Goal: Go to known website: Access a specific website the user already knows

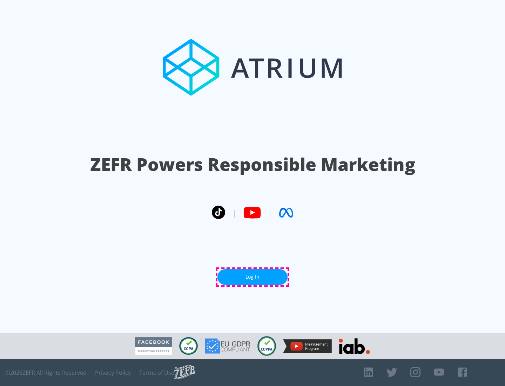
click at [253, 277] on link "Log In" at bounding box center [253, 277] width 70 height 16
